Goal: Task Accomplishment & Management: Manage account settings

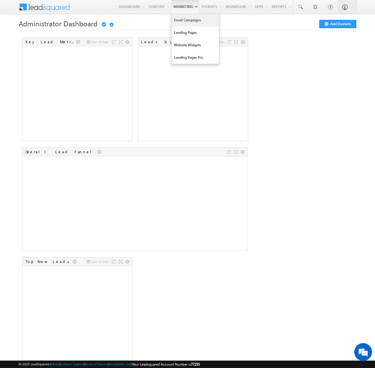
click at [177, 23] on link "Email Campaigns" at bounding box center [195, 20] width 47 height 12
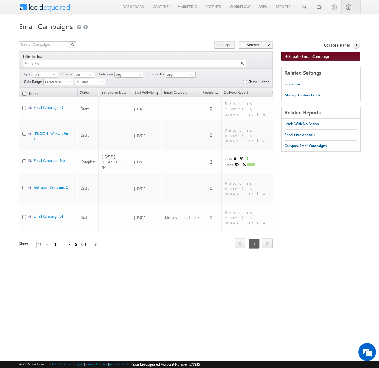
drag, startPoint x: 300, startPoint y: 58, endPoint x: 297, endPoint y: 58, distance: 3.0
click at [300, 58] on span "Create Email Campaign" at bounding box center [309, 56] width 41 height 5
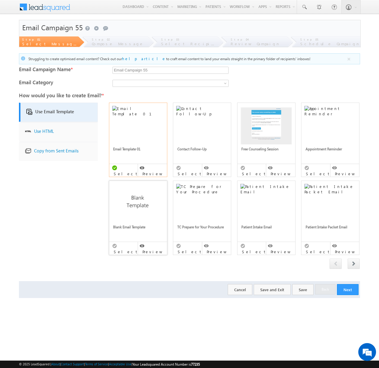
click at [143, 193] on img at bounding box center [138, 203] width 52 height 38
click at [348, 284] on button "Next" at bounding box center [348, 289] width 22 height 11
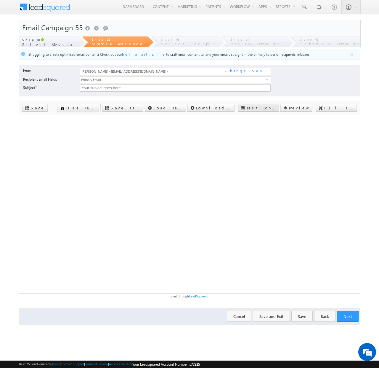
click at [276, 108] on label "Test Content" at bounding box center [262, 107] width 30 height 5
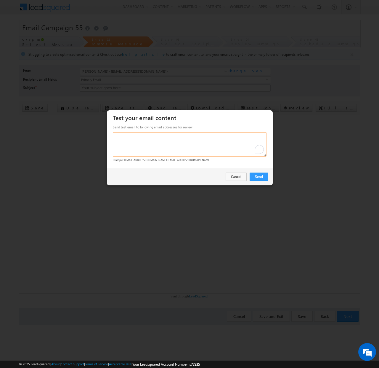
click at [177, 144] on textarea "To enrich screen reader interactions, please activate Accessibility in Grammarl…" at bounding box center [190, 144] width 154 height 24
type textarea "pstrauss@carallel.com"
click at [260, 176] on link "Send" at bounding box center [259, 176] width 19 height 8
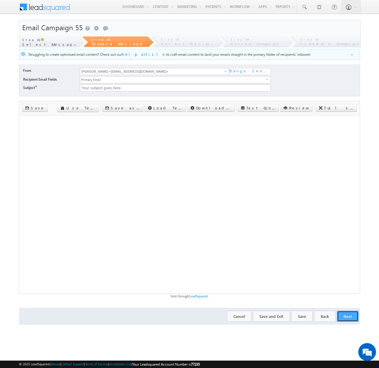
click at [343, 316] on button "Next" at bounding box center [348, 316] width 22 height 11
click at [343, 313] on button "Next" at bounding box center [348, 316] width 22 height 11
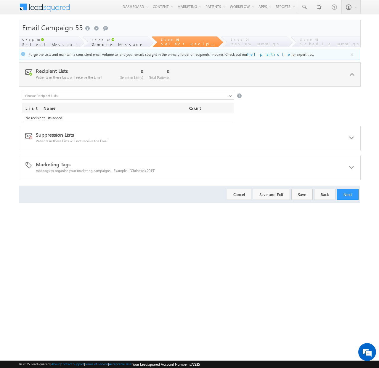
click at [80, 96] on input "text" at bounding box center [128, 96] width 212 height 8
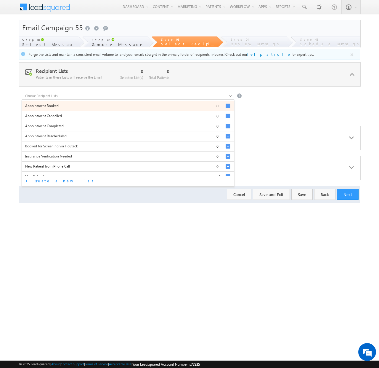
scroll to position [35, 0]
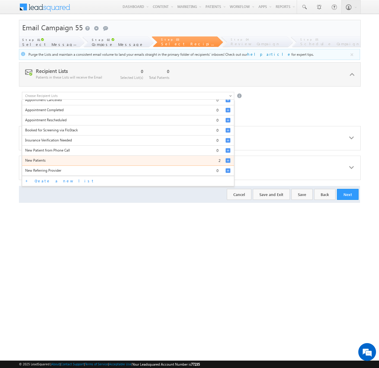
click at [60, 161] on div "New Patients 2" at bounding box center [129, 161] width 209 height 10
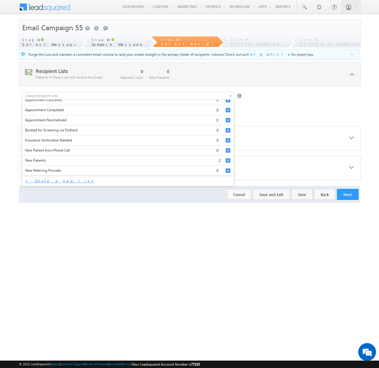
click at [45, 180] on div "+ Create a new list" at bounding box center [128, 181] width 212 height 10
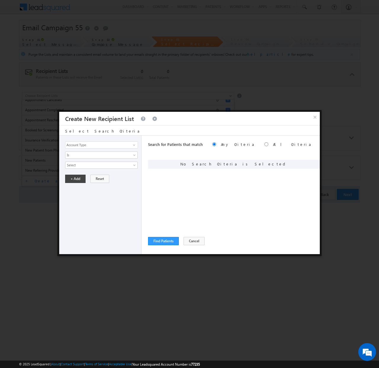
scroll to position [0, 0]
click at [265, 143] on input "radio" at bounding box center [267, 144] width 4 height 4
radio input "true"
click at [221, 143] on label "Any Criteria" at bounding box center [238, 144] width 34 height 5
radio input "true"
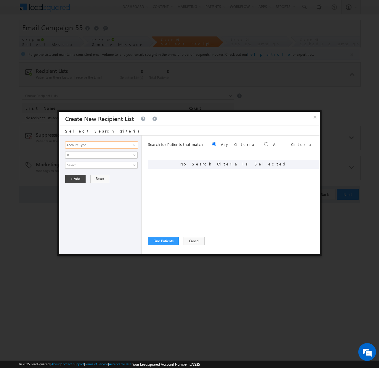
click at [80, 147] on input "Account Type" at bounding box center [101, 144] width 73 height 7
click at [135, 146] on span at bounding box center [134, 145] width 5 height 5
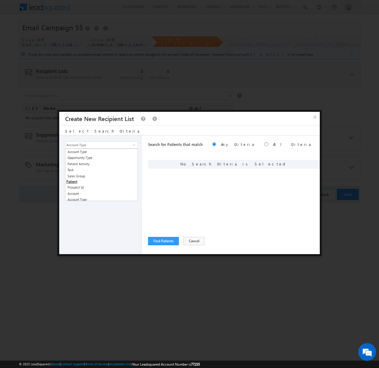
click at [123, 135] on div "Select Search Criteria" at bounding box center [189, 130] width 261 height 10
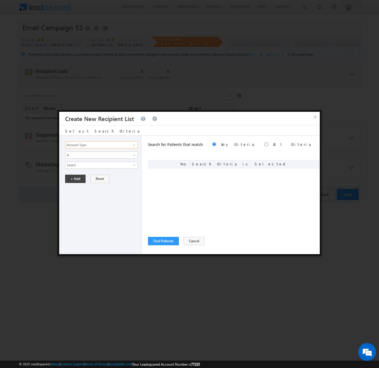
click at [116, 144] on input "Account Type" at bounding box center [101, 144] width 73 height 7
click at [133, 145] on span at bounding box center [134, 145] width 5 height 5
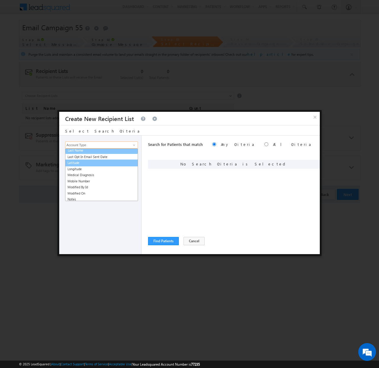
scroll to position [303, 0]
click at [85, 150] on link "Last Name" at bounding box center [101, 151] width 73 height 7
type input "Last Name"
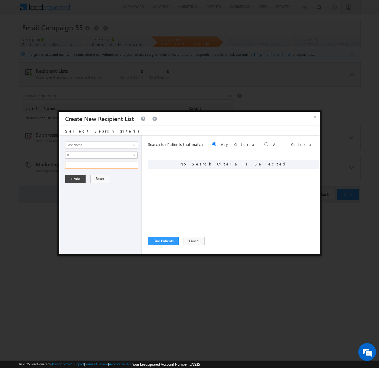
click at [83, 163] on input "text" at bounding box center [101, 164] width 73 height 7
type input "strauss"
click at [68, 179] on button "+ Add" at bounding box center [75, 179] width 20 height 8
click at [168, 238] on button "Find Patients" at bounding box center [163, 241] width 31 height 8
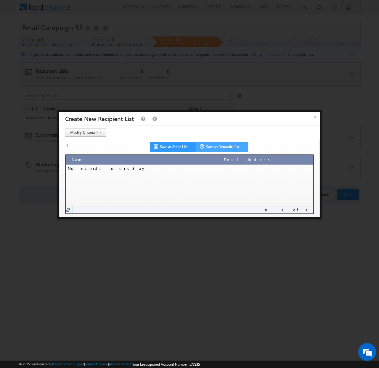
click at [215, 144] on link "Save as Dynamic List" at bounding box center [222, 147] width 52 height 10
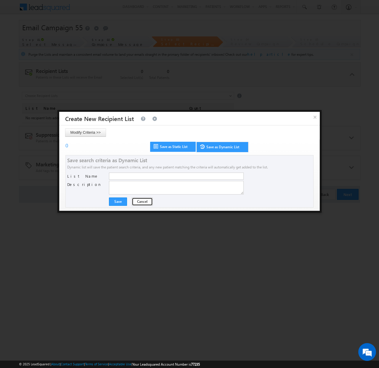
click at [140, 199] on button "Cancel" at bounding box center [142, 201] width 21 height 8
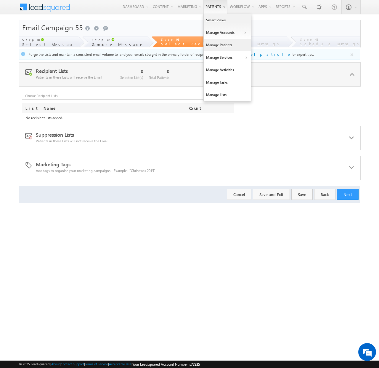
click at [223, 45] on link "Manage Patients" at bounding box center [227, 45] width 47 height 12
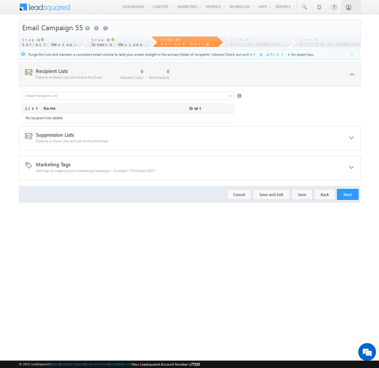
click at [87, 92] on input "text" at bounding box center [128, 96] width 212 height 8
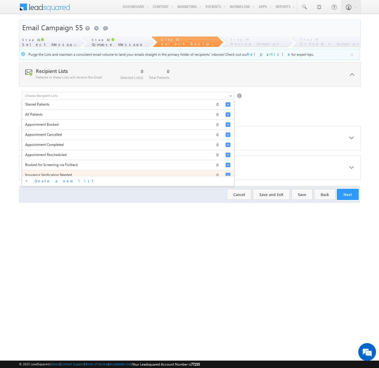
scroll to position [35, 0]
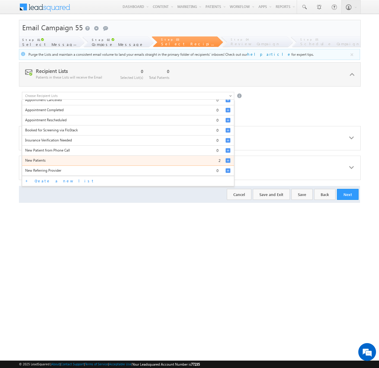
click at [226, 159] on div at bounding box center [228, 160] width 5 height 5
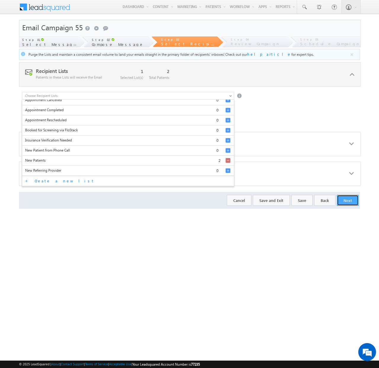
click at [352, 201] on button "Next" at bounding box center [348, 200] width 22 height 11
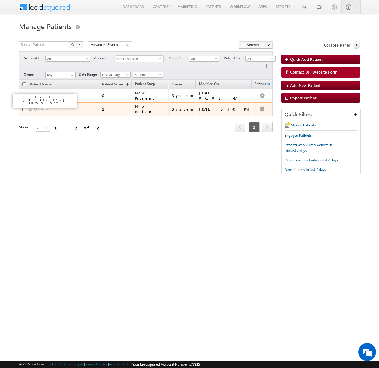
click at [49, 108] on link "Test User" at bounding box center [43, 109] width 13 height 4
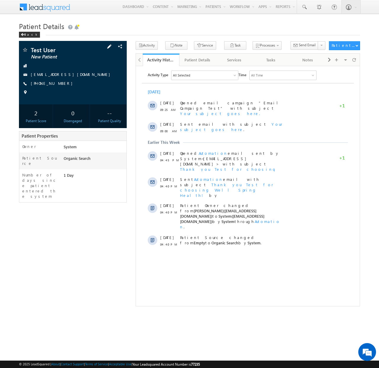
click at [112, 47] on span at bounding box center [109, 46] width 7 height 7
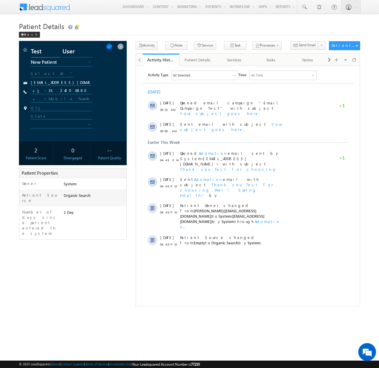
click at [44, 53] on input "Test" at bounding box center [46, 52] width 30 height 11
type input "[PERSON_NAME]"
type input "Test"
click at [82, 67] on div "Paul Test New Patient Need More Information Insurance Verification Pending Onbo…" at bounding box center [73, 91] width 102 height 89
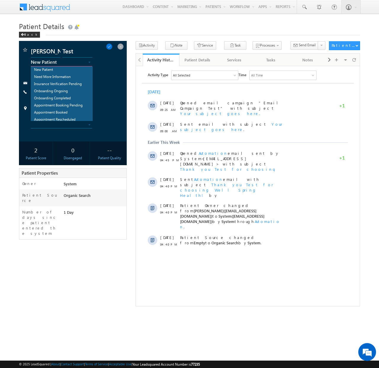
click at [87, 65] on span at bounding box center [89, 63] width 5 height 5
click at [84, 251] on div "Test User New Patient" at bounding box center [189, 173] width 341 height 265
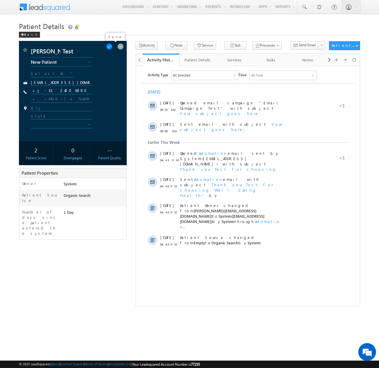
click at [111, 47] on span at bounding box center [109, 46] width 7 height 7
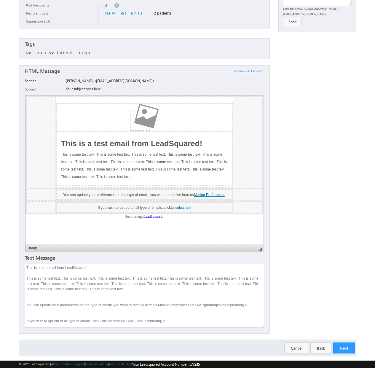
scroll to position [106, 0]
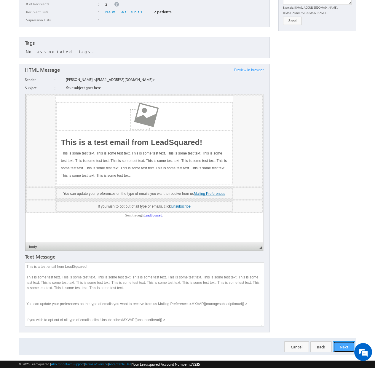
click at [343, 341] on button "Next" at bounding box center [344, 346] width 22 height 11
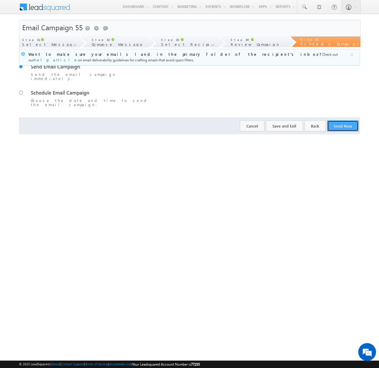
click at [342, 120] on button "Send Now" at bounding box center [342, 125] width 31 height 11
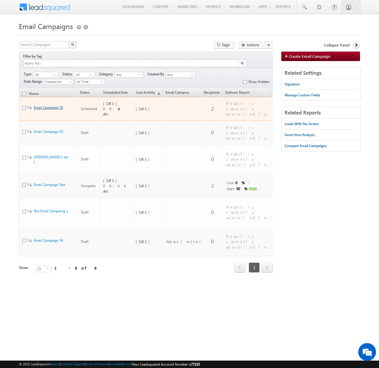
click at [58, 105] on link "Email Campaign 55" at bounding box center [48, 107] width 29 height 4
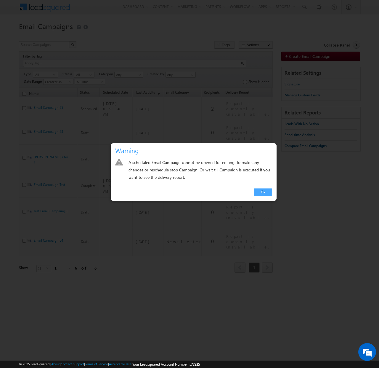
click at [264, 190] on link "Ok" at bounding box center [263, 192] width 18 height 8
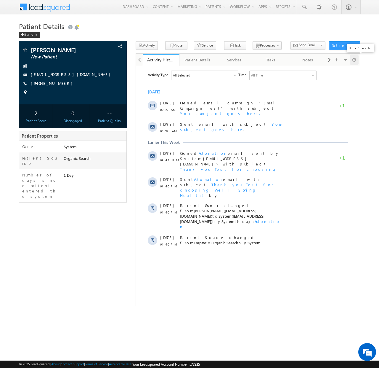
click at [355, 60] on span at bounding box center [355, 60] width 4 height 10
click at [234, 76] on div at bounding box center [234, 75] width 3 height 3
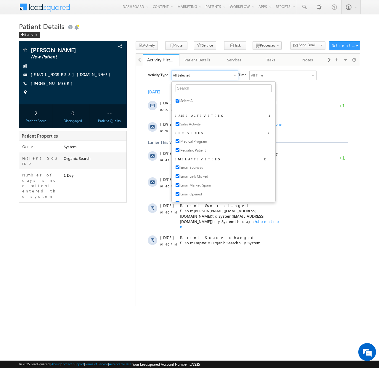
click at [97, 218] on div "Paul Test New Patient --" at bounding box center [189, 173] width 341 height 265
click at [69, 249] on div "Paul Test New Patient --" at bounding box center [189, 173] width 341 height 265
click at [26, 36] on div "Back" at bounding box center [29, 35] width 21 height 6
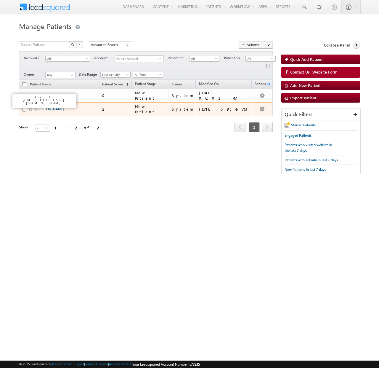
click at [44, 109] on link "[PERSON_NAME]" at bounding box center [50, 109] width 27 height 4
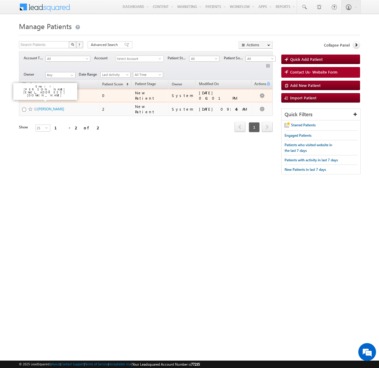
click at [39, 93] on link "Test" at bounding box center [40, 95] width 6 height 4
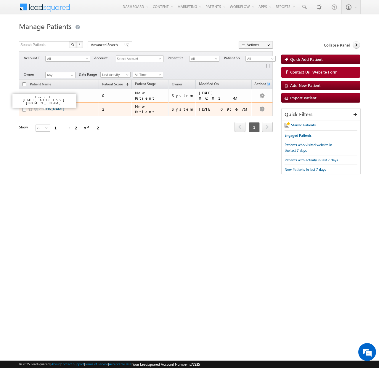
click at [40, 108] on link "Paul Test" at bounding box center [50, 109] width 27 height 4
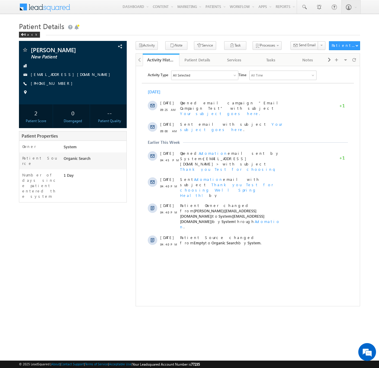
click at [148, 247] on html "Activity Type All Selected Select All Sales Activities 1 Sales Activity Service…" at bounding box center [248, 160] width 224 height 188
click at [204, 62] on div "Patient Details" at bounding box center [197, 59] width 27 height 7
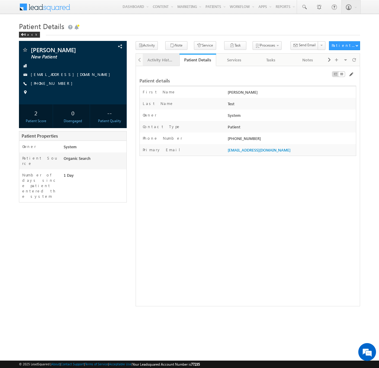
click at [154, 63] on div "Activity History" at bounding box center [161, 59] width 27 height 7
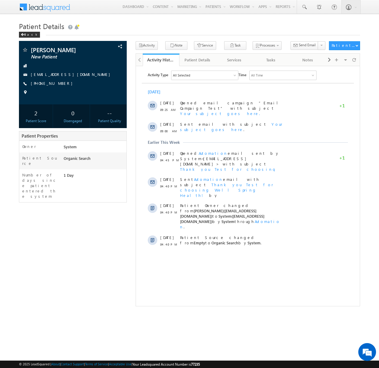
drag, startPoint x: 281, startPoint y: 119, endPoint x: 275, endPoint y: 133, distance: 15.4
click at [281, 121] on div "Sent email with subject Your subject goes here ." at bounding box center [231, 126] width 103 height 11
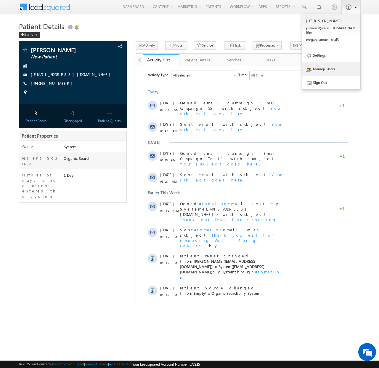
click at [315, 63] on link "Manage Users" at bounding box center [332, 69] width 58 height 14
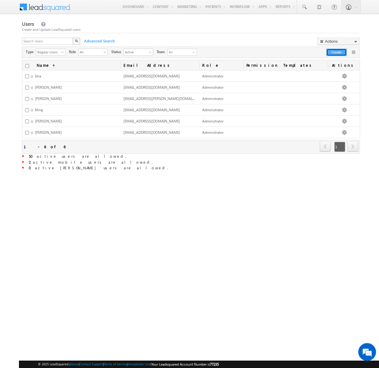
click at [340, 52] on button "Create" at bounding box center [337, 52] width 20 height 7
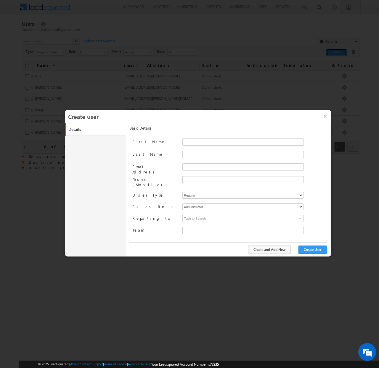
type input "bcb38f50-e211-11eb-94e4-120cab83a541"
click at [190, 139] on input "First Name" at bounding box center [243, 141] width 121 height 7
type input "Doug"
type input "DeBold"
click at [207, 227] on span "Well Spring Health" at bounding box center [228, 230] width 91 height 7
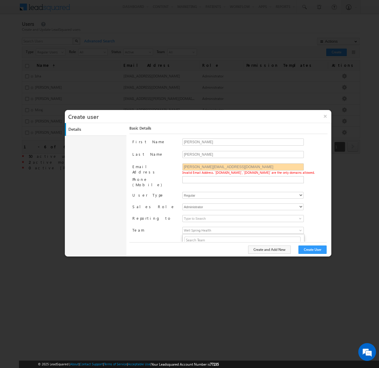
scroll to position [1, 0]
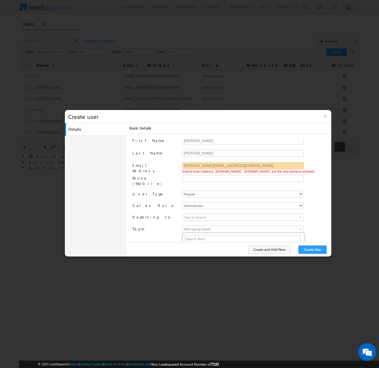
click at [158, 206] on div "Sales Role Administrator Marketing User Sales Manager Sales User" at bounding box center [229, 206] width 195 height 9
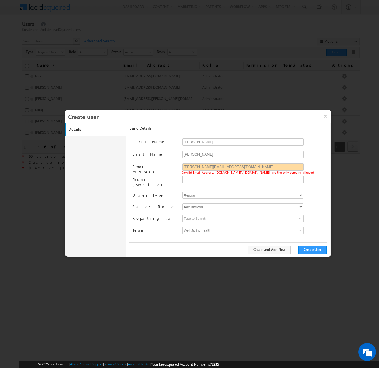
scroll to position [0, 0]
click at [212, 222] on div "First Name Doug Last Name DeBold Email Address doug@vesselpartners.com Invalid …" at bounding box center [229, 189] width 195 height 103
click at [316, 215] on div at bounding box center [255, 219] width 145 height 9
click at [315, 249] on button "Create User" at bounding box center [313, 249] width 28 height 8
click at [233, 167] on input "doug@vesselpartners.com" at bounding box center [243, 166] width 121 height 7
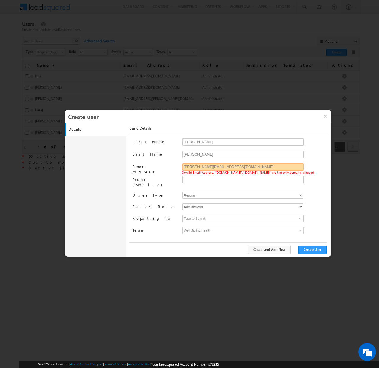
drag, startPoint x: 197, startPoint y: 169, endPoint x: 191, endPoint y: 167, distance: 5.9
click at [196, 169] on input "doug@vesselpartners.com" at bounding box center [243, 166] width 121 height 7
click at [187, 167] on input "doug@vesselpartners.com" at bounding box center [243, 166] width 121 height 7
click at [204, 165] on input "ddebold@carallel.com" at bounding box center [243, 166] width 121 height 7
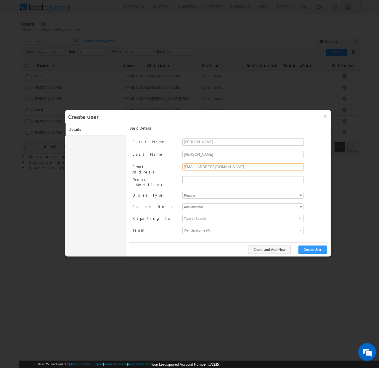
paste input "_vessel"
type input "ddebold_vessel@carallel.com"
click at [307, 247] on button "Create User" at bounding box center [313, 249] width 28 height 8
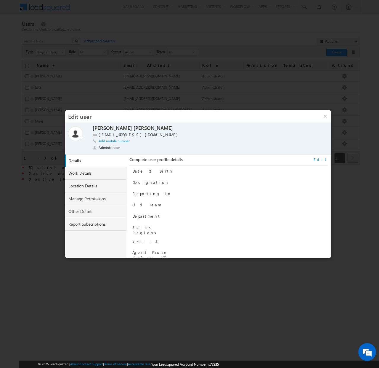
click at [308, 27] on div at bounding box center [189, 184] width 379 height 368
click at [338, 111] on div at bounding box center [189, 184] width 379 height 368
click at [323, 114] on button "×" at bounding box center [325, 116] width 13 height 12
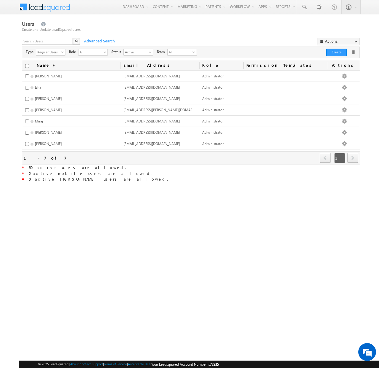
click at [55, 8] on span at bounding box center [48, 6] width 43 height 10
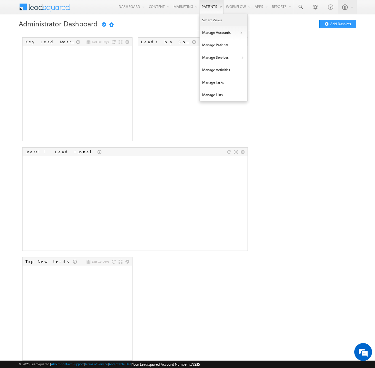
click at [212, 23] on link "Smart Views" at bounding box center [223, 20] width 47 height 12
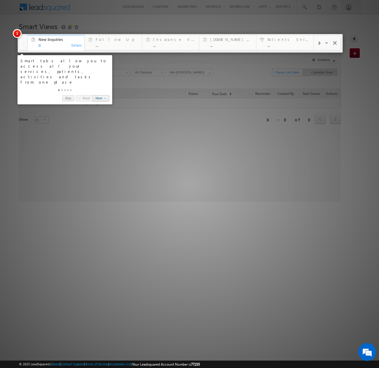
click at [97, 95] on link "Next →" at bounding box center [101, 98] width 17 height 6
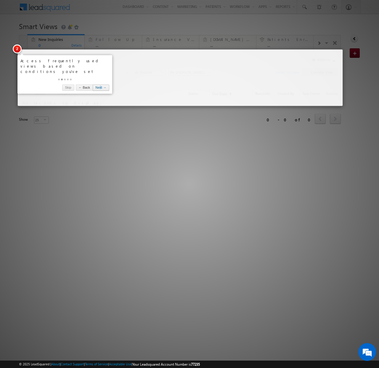
click at [102, 84] on link "Next →" at bounding box center [101, 87] width 17 height 6
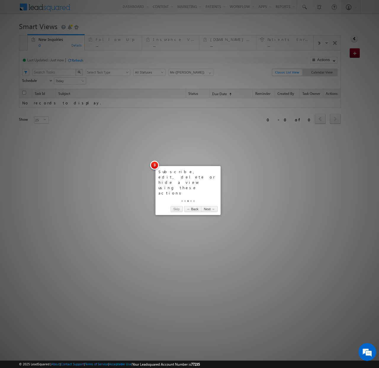
click at [206, 196] on div at bounding box center [188, 199] width 59 height 7
click at [211, 206] on link "Next →" at bounding box center [209, 209] width 17 height 6
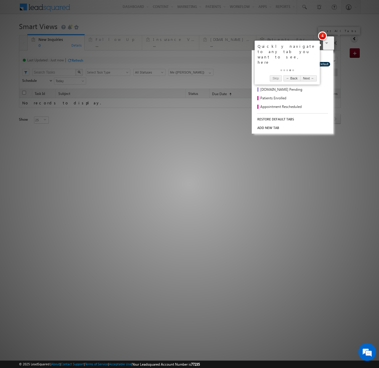
click at [327, 45] on span at bounding box center [327, 44] width 6 height 12
